Goal: Information Seeking & Learning: Learn about a topic

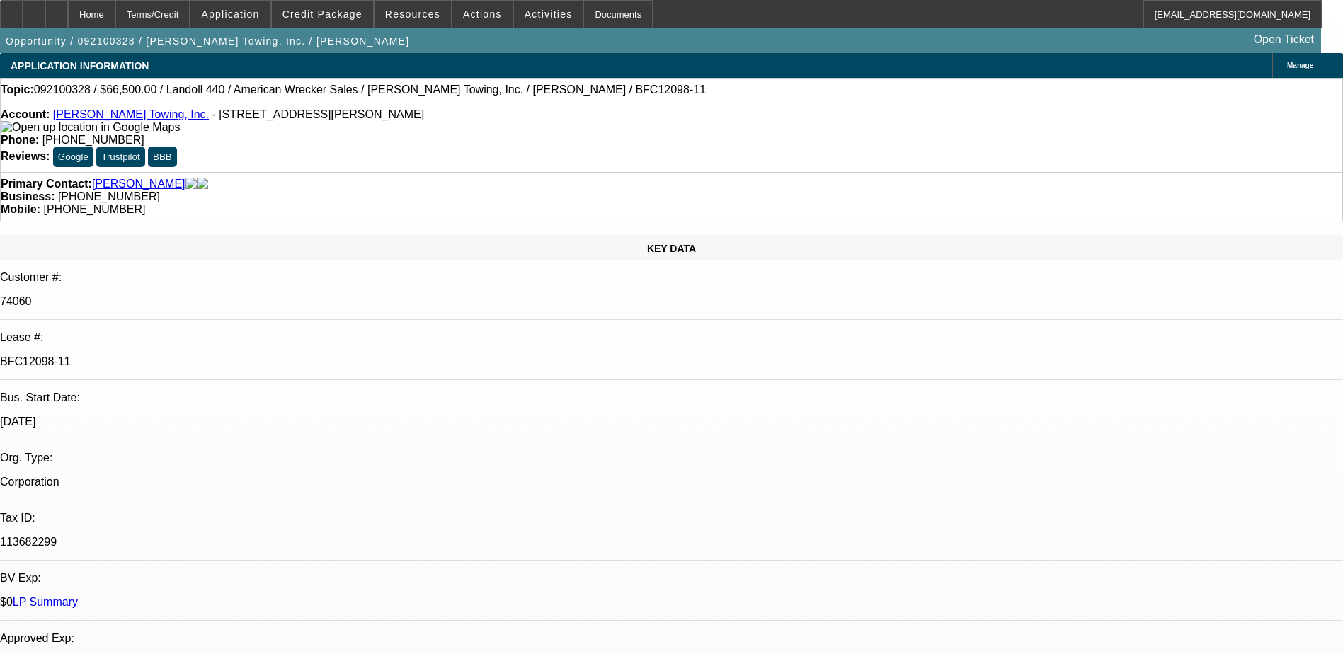
select select "0"
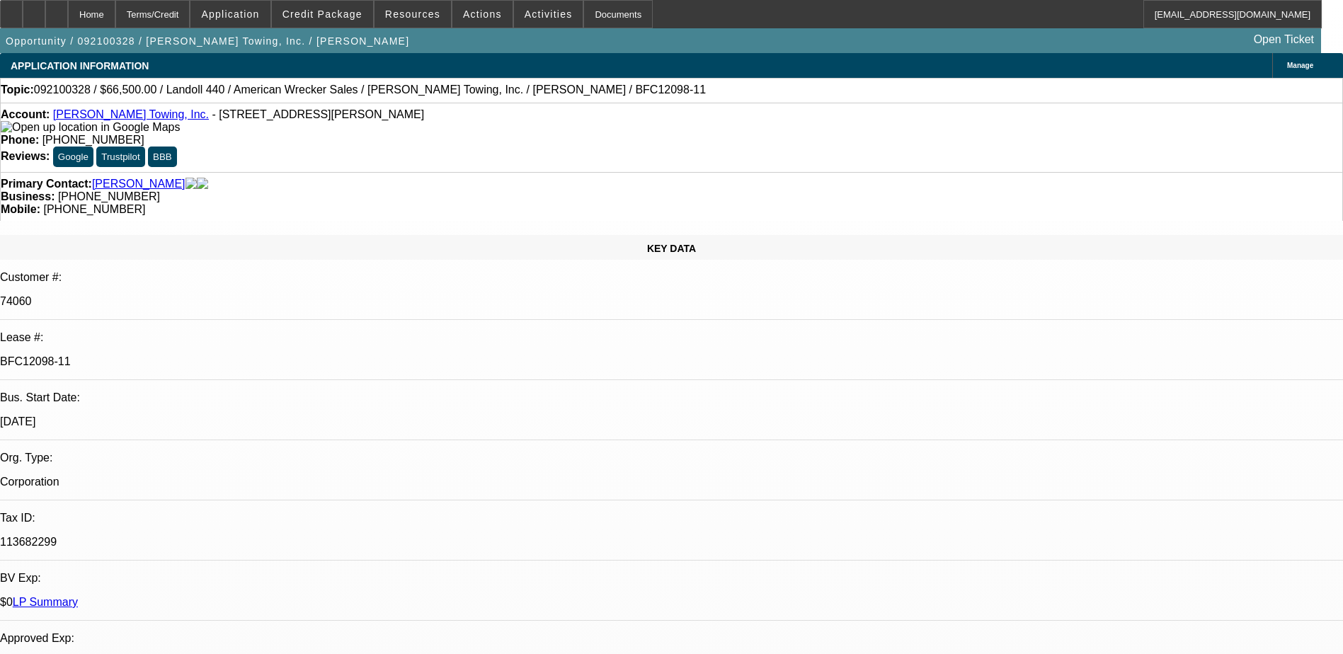
select select "0"
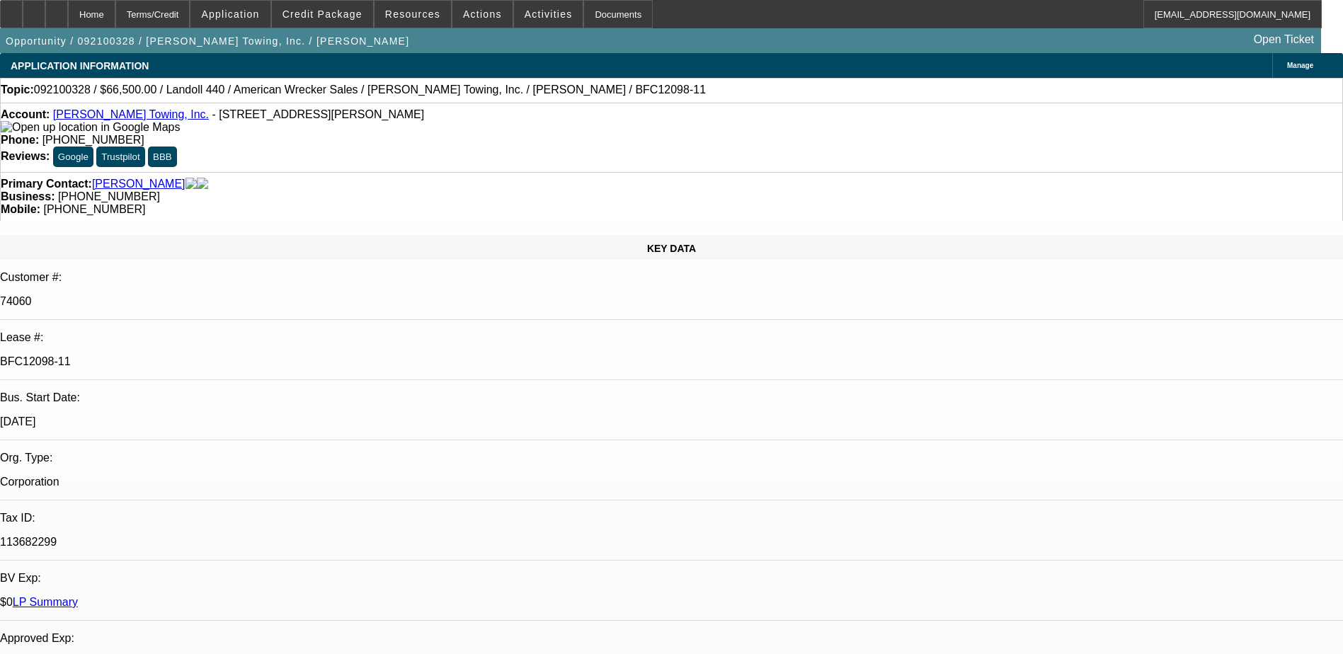
select select "0"
select select "1"
select select "6"
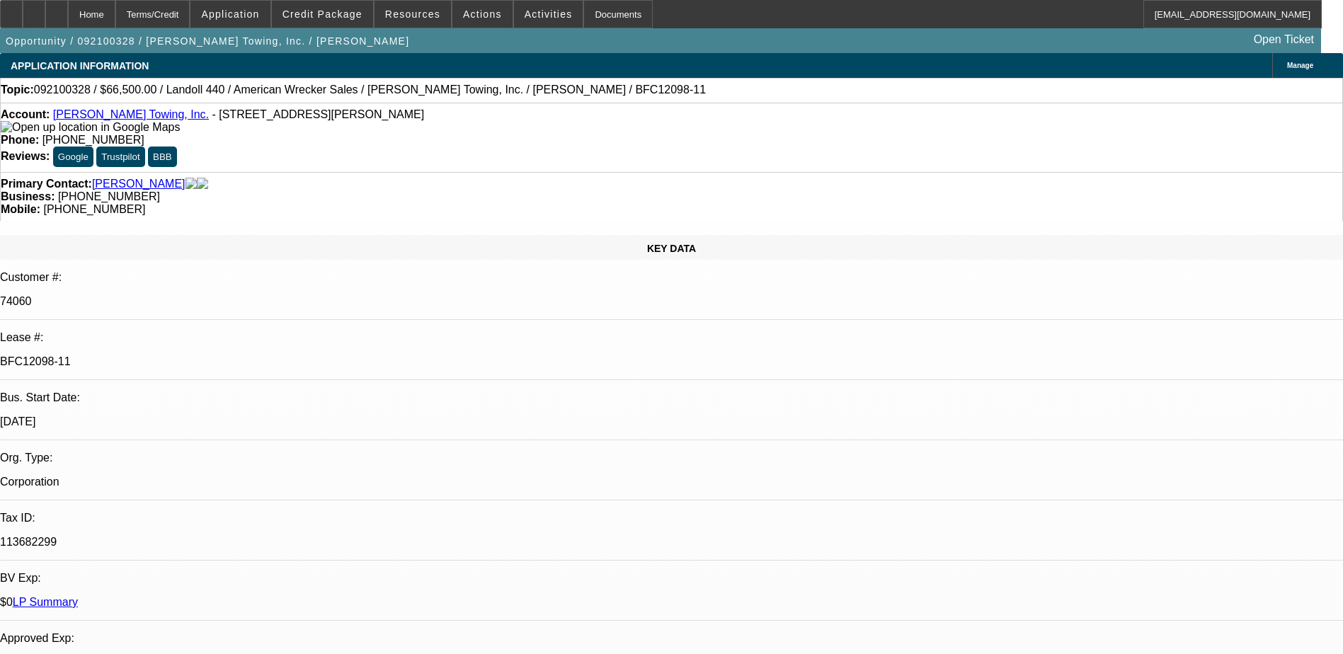
select select "1"
select select "6"
select select "1"
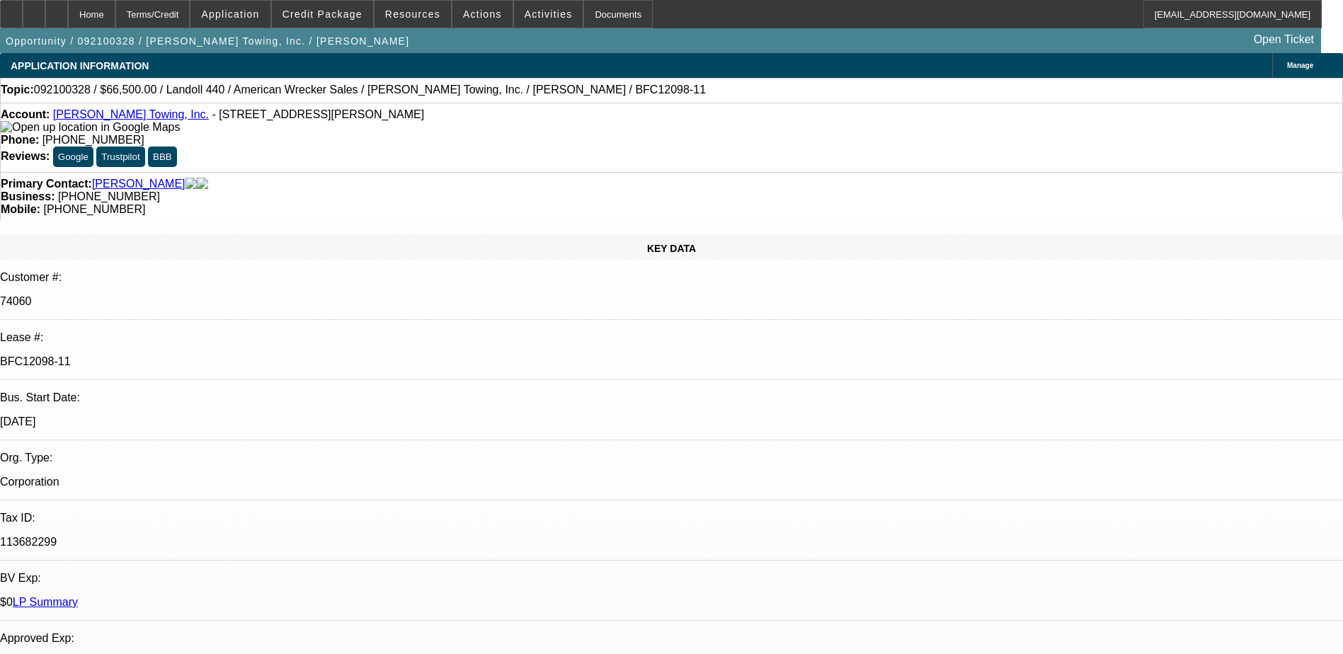
select select "6"
select select "1"
select select "6"
click at [78, 596] on link "LP Summary" at bounding box center [45, 602] width 65 height 12
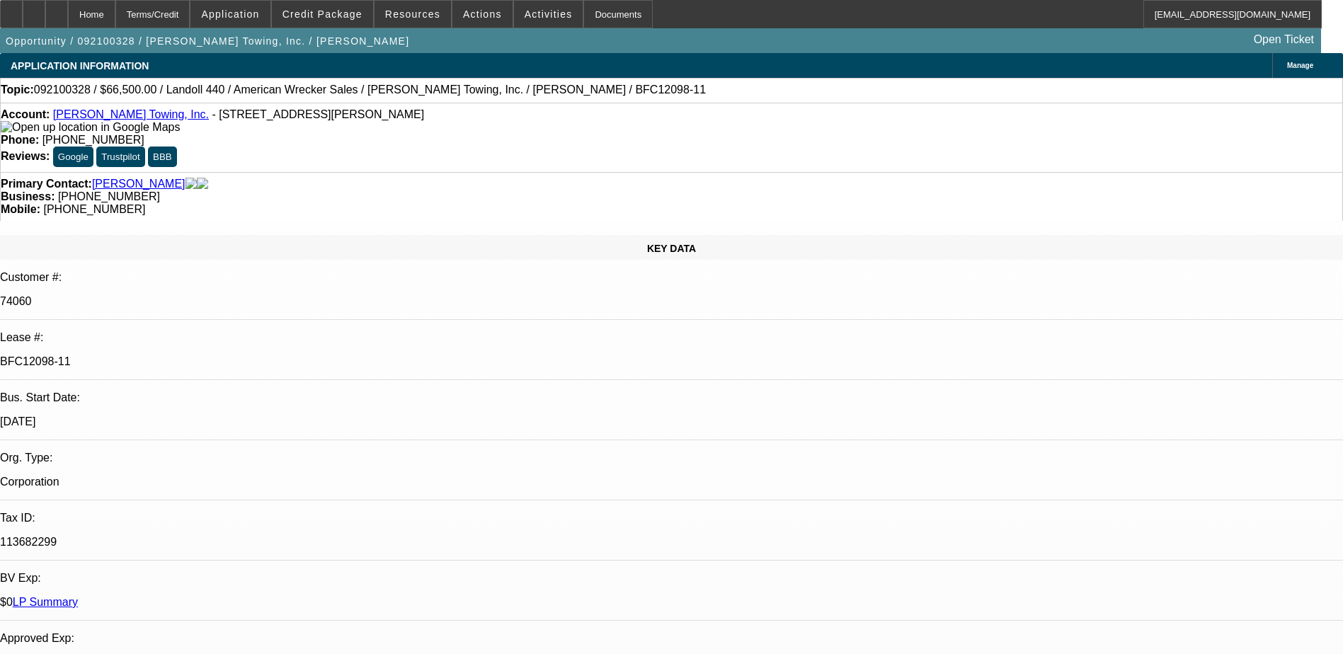
click at [78, 596] on link "LP Summary" at bounding box center [45, 602] width 65 height 12
select select "0"
select select "2"
select select "0"
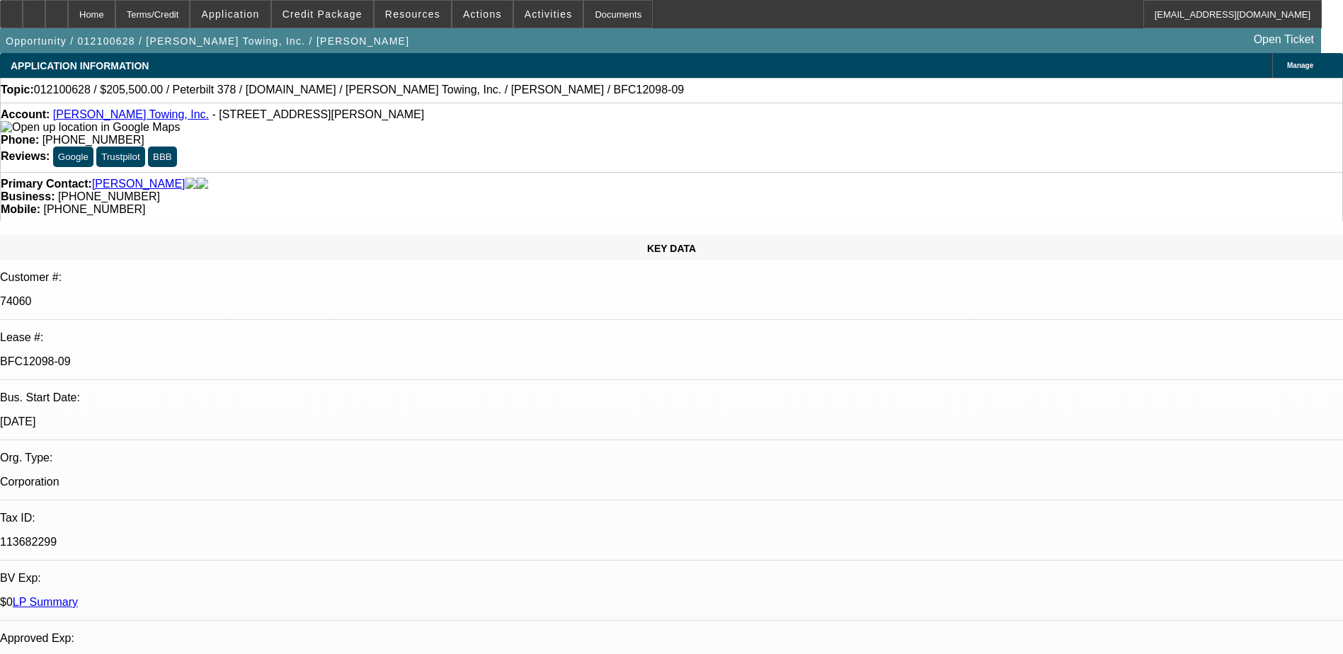
select select "0"
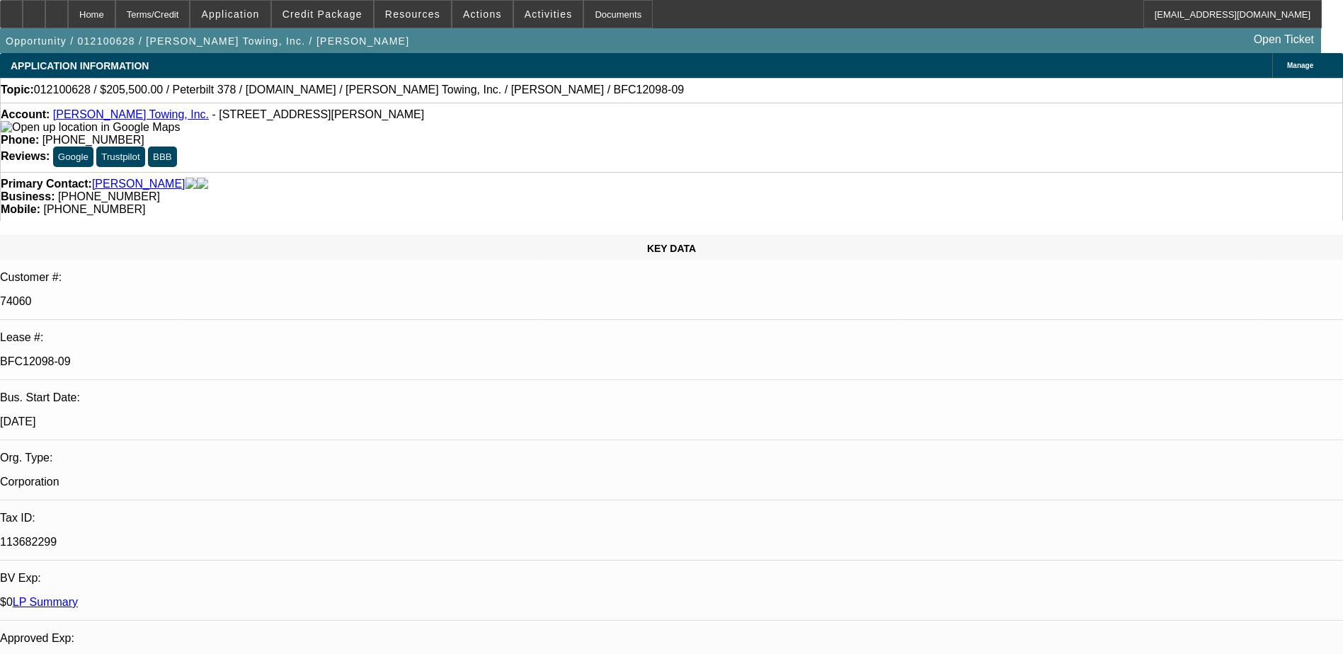
select select "0"
select select "1"
select select "2"
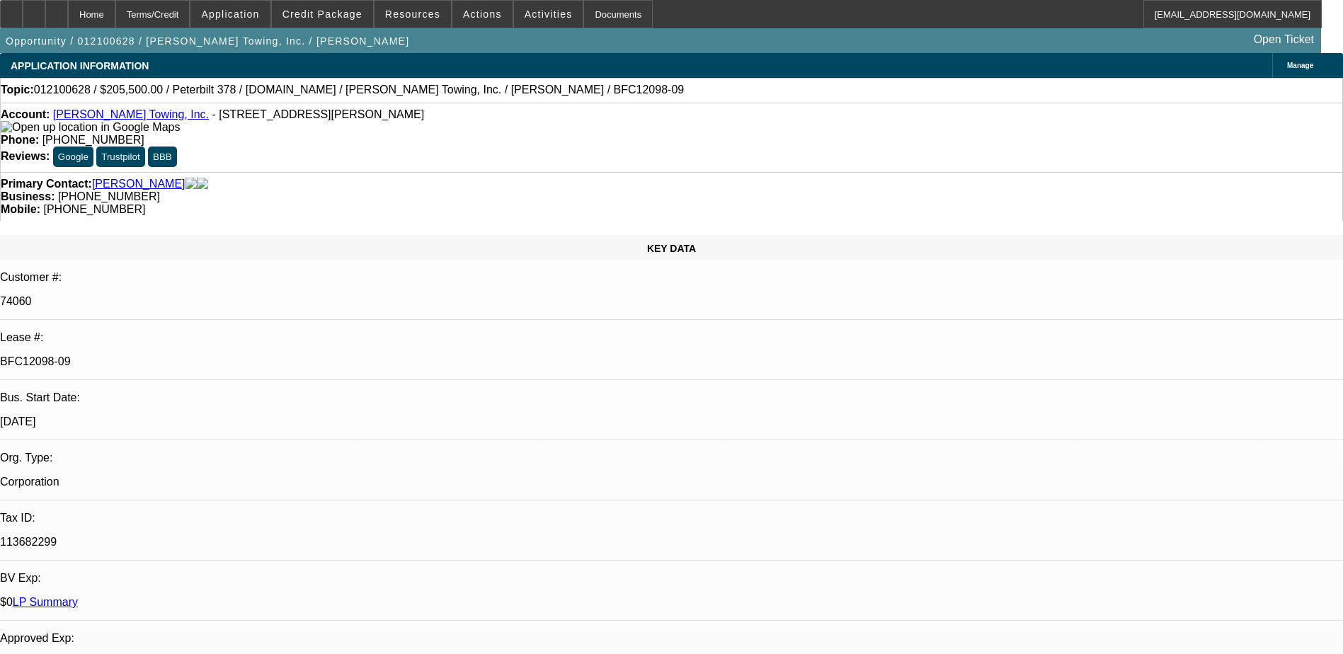
select select "6"
select select "1"
select select "6"
select select "1"
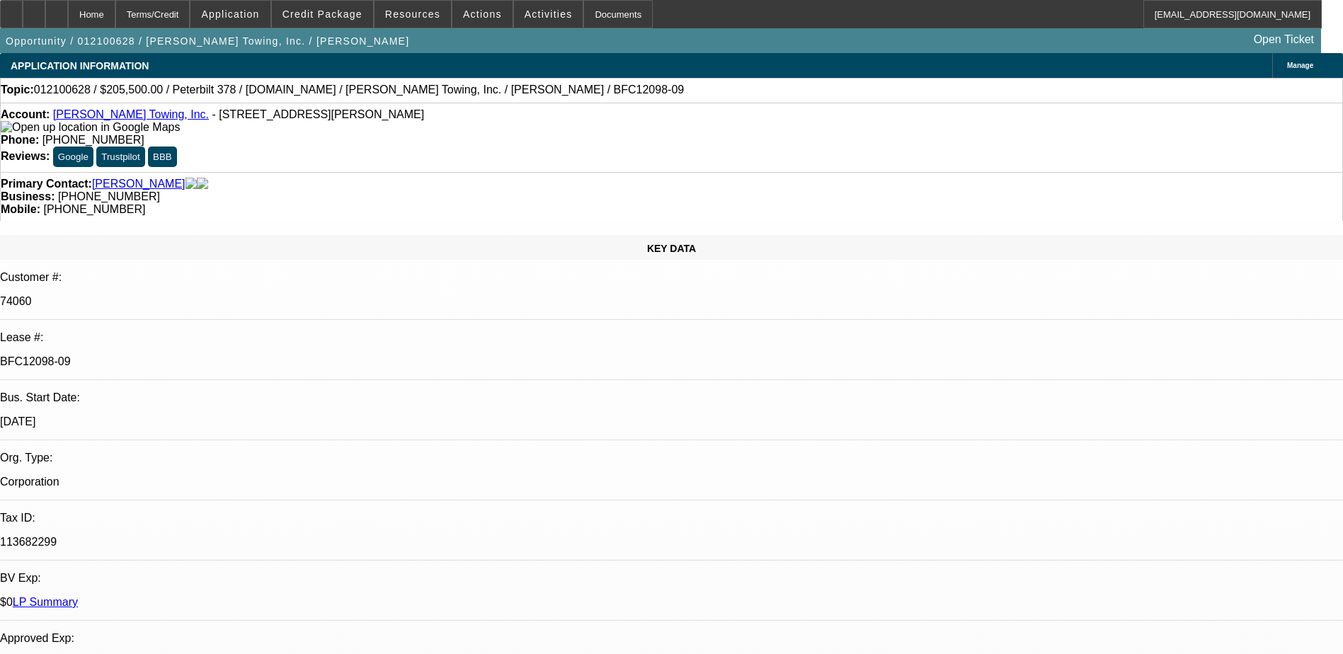
select select "1"
select select "6"
select select "1"
select select "6"
